Goal: Check status: Check status

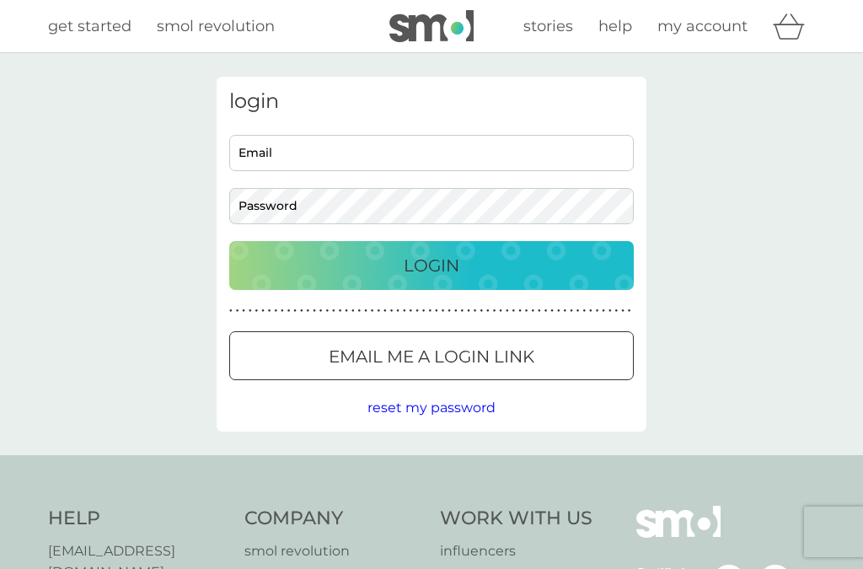
click at [340, 157] on input "Email" at bounding box center [431, 153] width 404 height 36
type input "jcheekymonkey@aol.com"
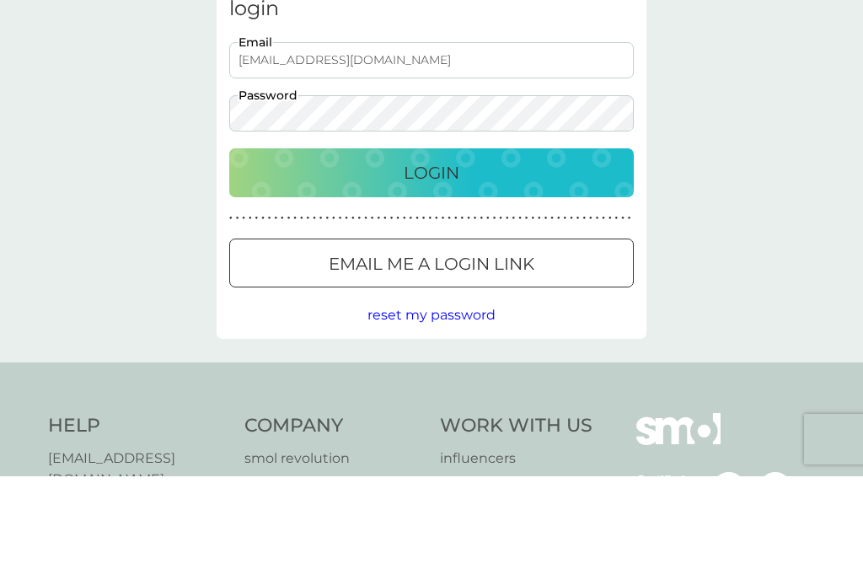
click at [345, 241] on button "Login" at bounding box center [431, 265] width 404 height 49
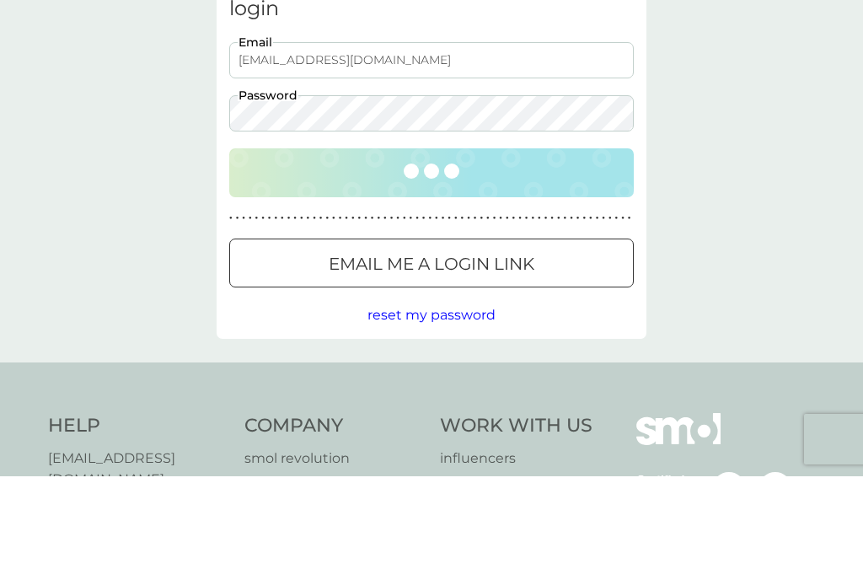
scroll to position [93, 0]
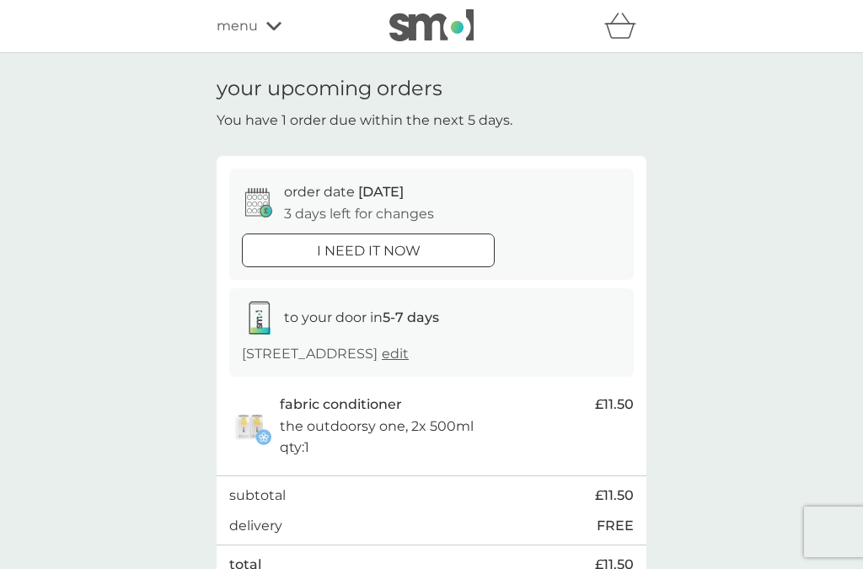
click at [226, 26] on span "menu" at bounding box center [237, 26] width 41 height 22
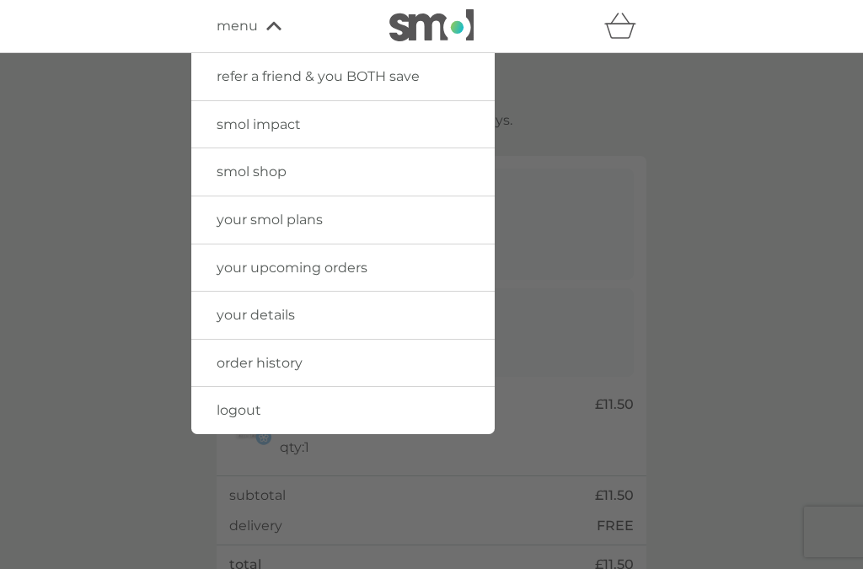
click at [243, 279] on link "your upcoming orders" at bounding box center [342, 267] width 303 height 47
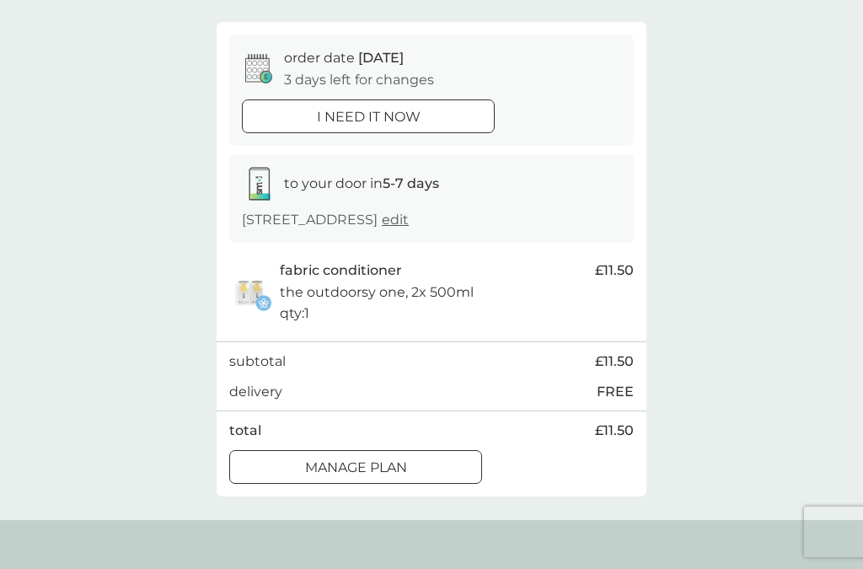
scroll to position [133, 0]
click at [315, 201] on div "to your door in 5-7 days [STREET_ADDRESS] edit" at bounding box center [431, 199] width 404 height 89
click at [390, 181] on strong "5-7 days" at bounding box center [411, 184] width 56 height 16
click at [249, 190] on icon at bounding box center [259, 185] width 34 height 34
click at [249, 186] on icon at bounding box center [259, 185] width 34 height 34
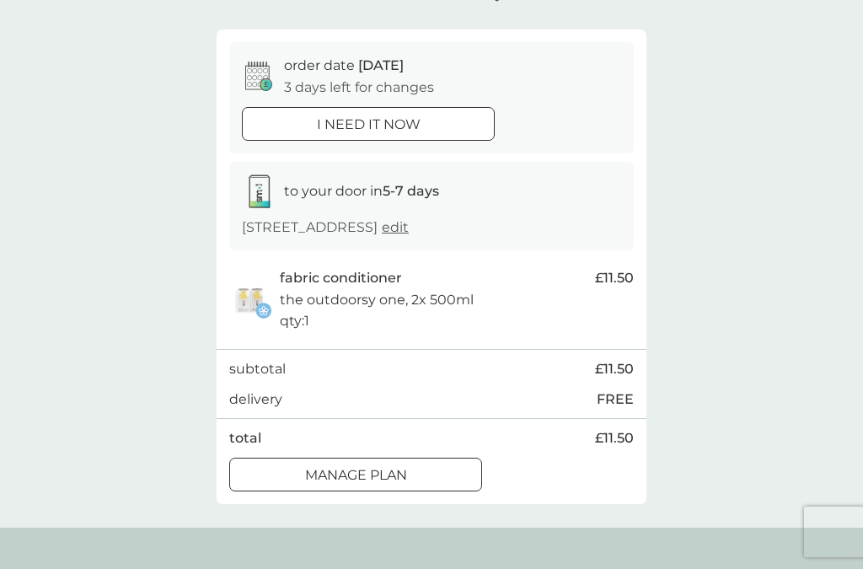
scroll to position [0, 0]
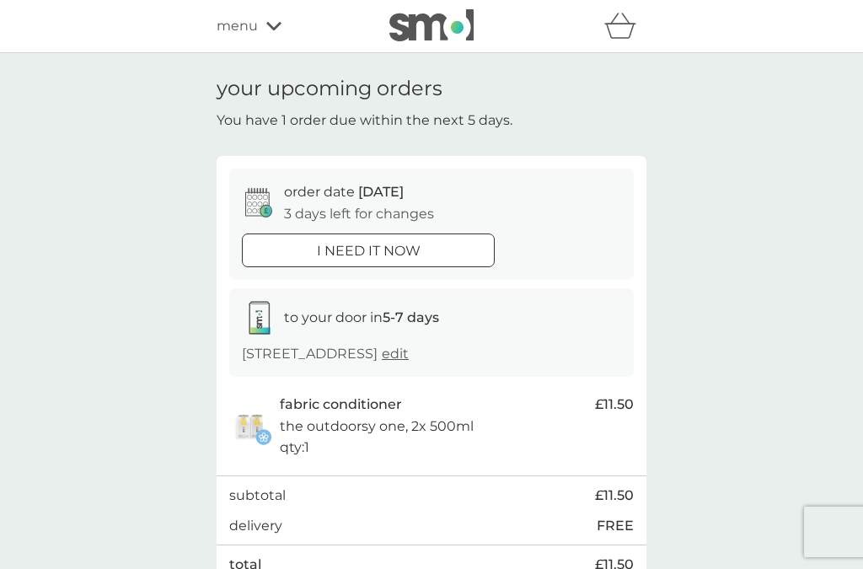
click at [248, 106] on div "your upcoming orders You have 1 order due within the next 5 days." at bounding box center [432, 104] width 430 height 54
click at [233, 24] on span "menu" at bounding box center [237, 26] width 41 height 22
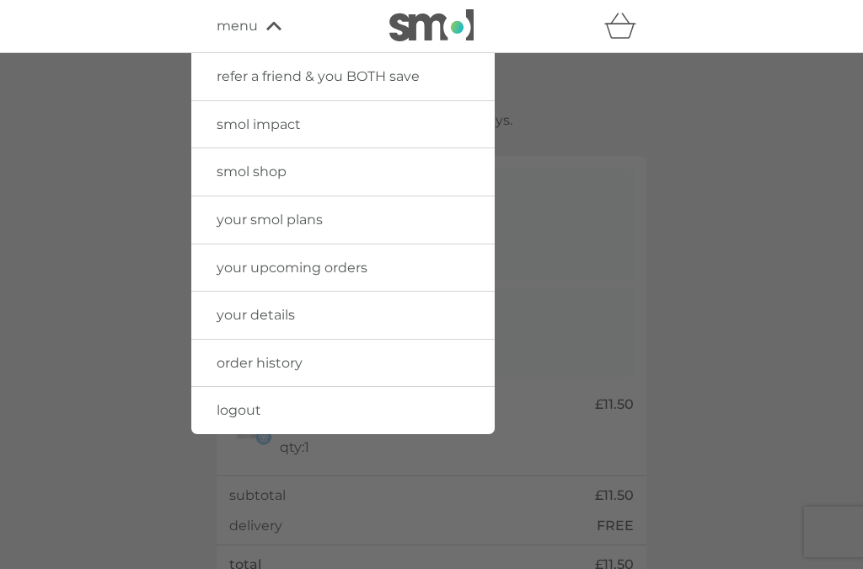
click at [238, 355] on span "order history" at bounding box center [260, 363] width 86 height 16
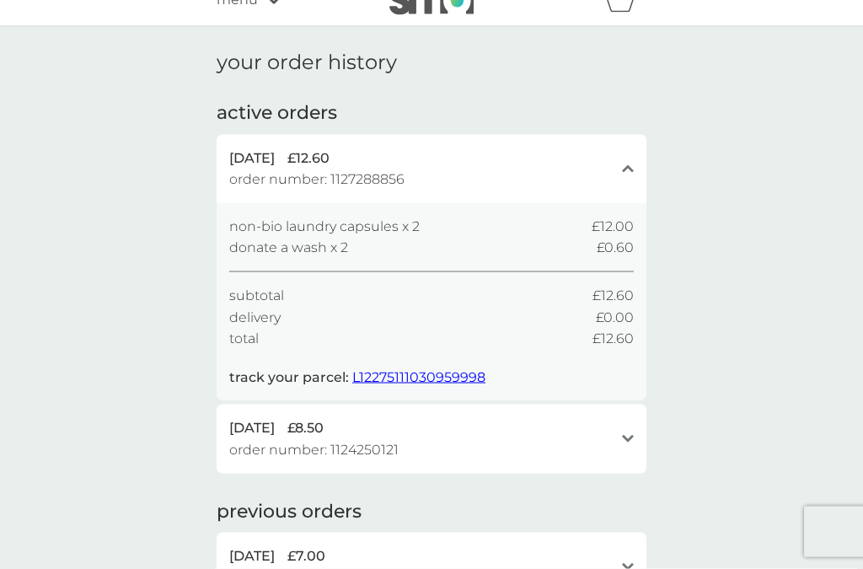
scroll to position [28, 0]
click at [396, 368] on span "L12275111030959998" at bounding box center [418, 375] width 133 height 16
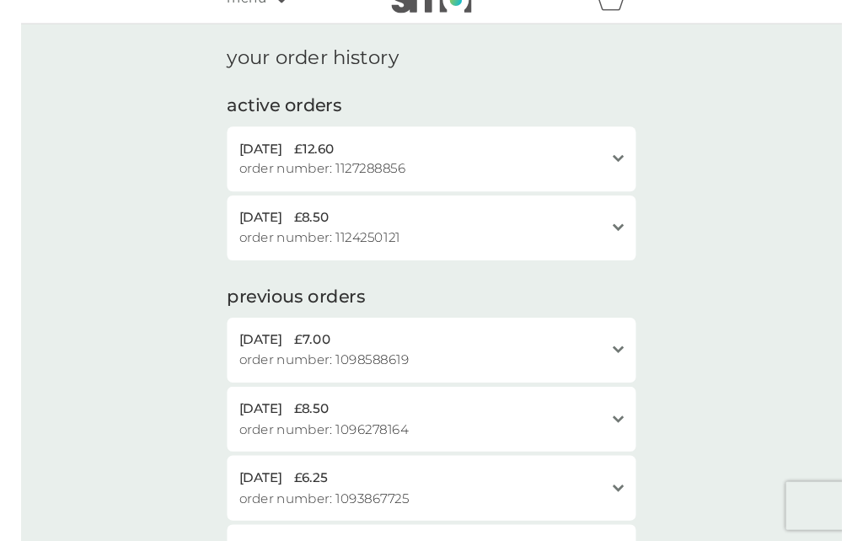
scroll to position [0, 0]
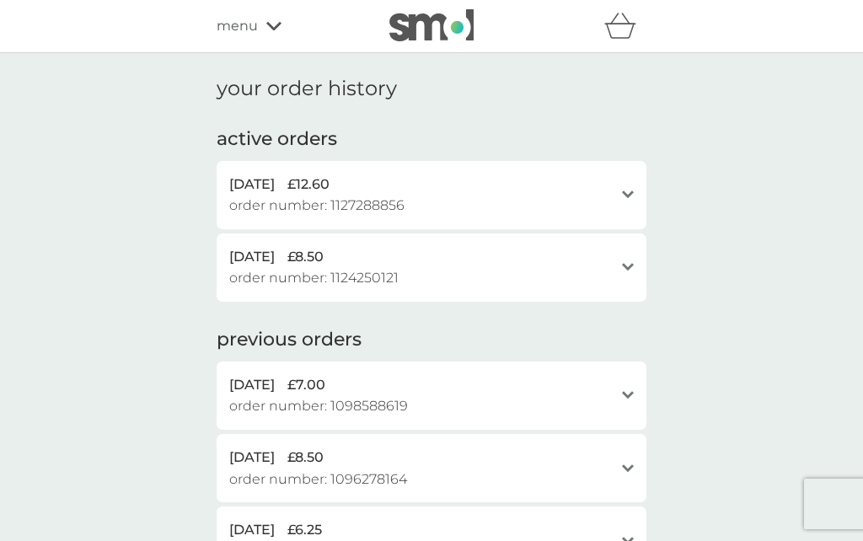
click at [234, 29] on span "menu" at bounding box center [237, 26] width 41 height 22
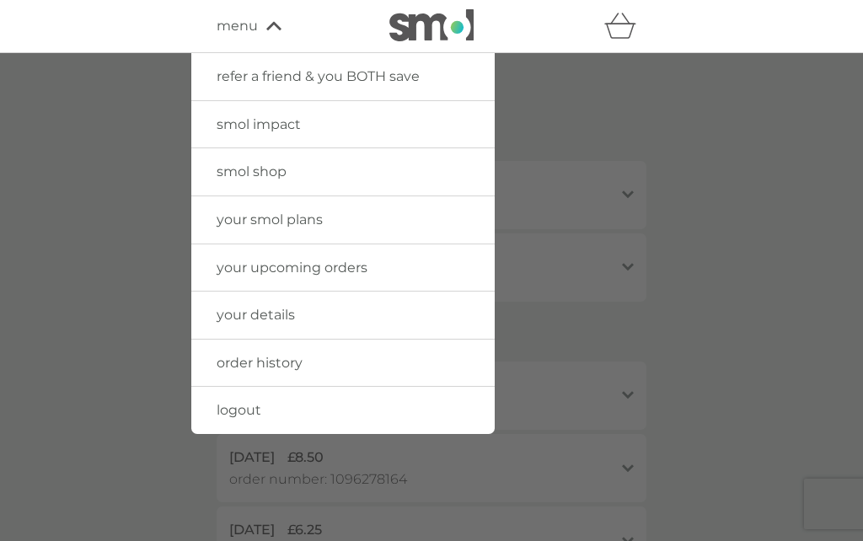
click at [249, 403] on span "logout" at bounding box center [239, 410] width 45 height 16
